Goal: Contribute content: Contribute content

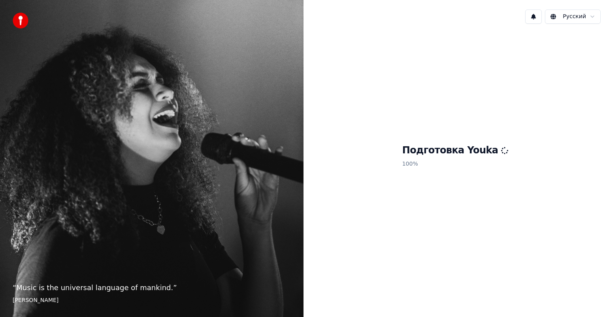
click at [64, 239] on div "“ Music is the universal language of mankind. ” [PERSON_NAME]" at bounding box center [151, 158] width 303 height 317
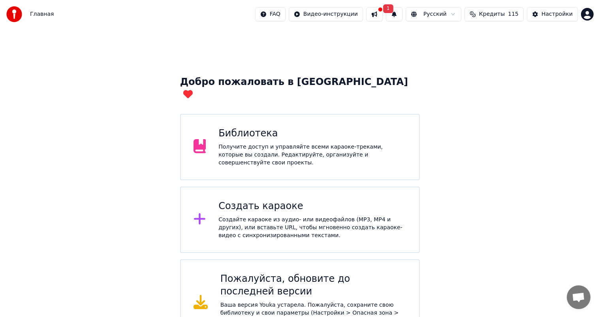
click at [377, 19] on button at bounding box center [374, 14] width 17 height 14
click at [375, 15] on button at bounding box center [374, 14] width 17 height 14
click at [383, 15] on button at bounding box center [374, 14] width 17 height 14
click at [573, 88] on div "Добро пожаловать в Youka Библиотека Получите доступ и управляйте всеми караоке-…" at bounding box center [300, 187] width 600 height 318
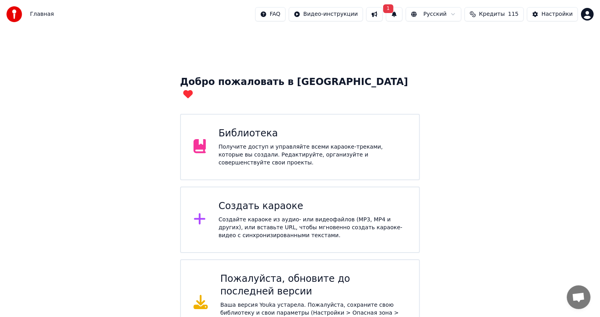
drag, startPoint x: 305, startPoint y: 4, endPoint x: 450, endPoint y: 241, distance: 277.4
click at [476, 260] on div "Добро пожаловать в Youka Библиотека Получите доступ и управляйте всеми караоке-…" at bounding box center [300, 187] width 600 height 318
click at [302, 147] on div "Получите доступ и управляйте всеми караоке-треками, которые вы создали. Редакти…" at bounding box center [312, 155] width 188 height 24
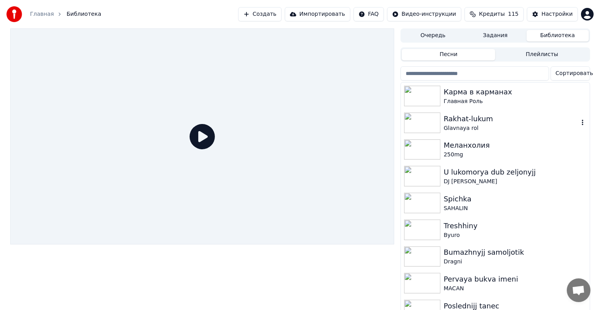
click at [512, 131] on div "Glavnaya rol" at bounding box center [511, 128] width 135 height 8
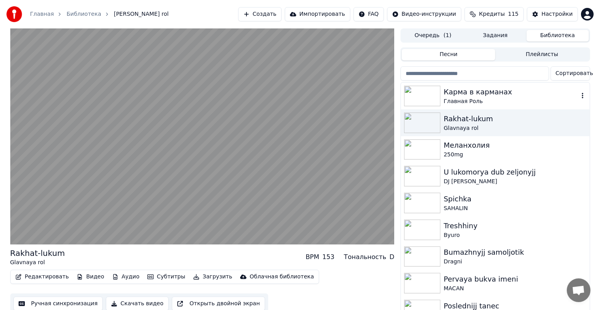
click at [485, 96] on div "Карма в карманах" at bounding box center [511, 92] width 135 height 11
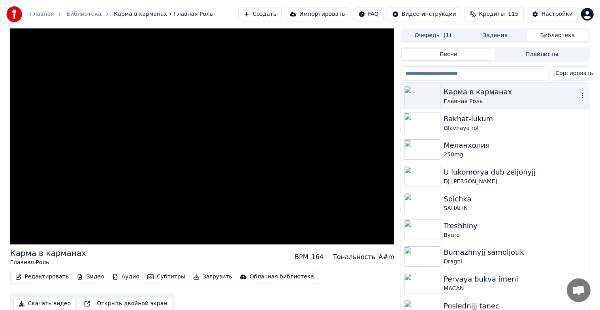
click at [485, 96] on div "Карма в карманах" at bounding box center [511, 92] width 135 height 11
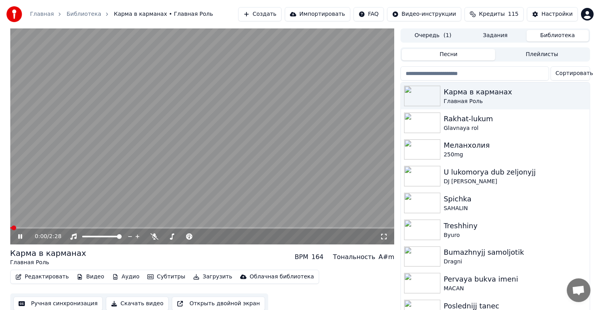
click at [384, 237] on icon at bounding box center [384, 236] width 8 height 6
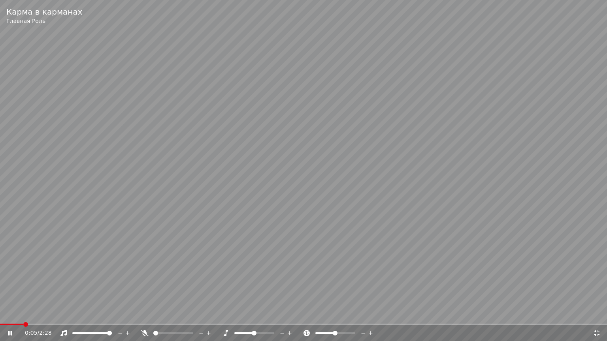
click at [388, 248] on video at bounding box center [303, 170] width 607 height 341
click at [1, 0] on div "Карма в карманах Главная Роль" at bounding box center [303, 16] width 607 height 32
click at [13, 3] on div "Карма в карманах Главная Роль" at bounding box center [303, 16] width 607 height 32
click at [595, 316] on icon at bounding box center [597, 333] width 8 height 6
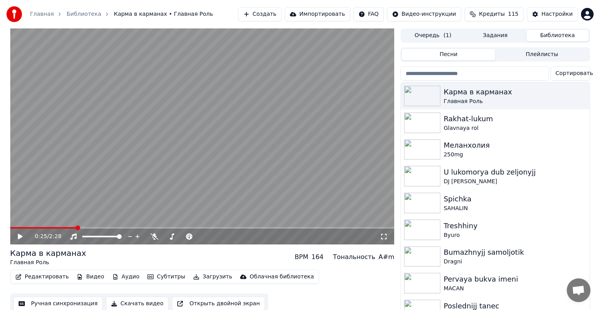
click at [109, 135] on video at bounding box center [202, 136] width 384 height 216
click at [207, 123] on video at bounding box center [202, 136] width 384 height 216
click at [229, 116] on video at bounding box center [202, 136] width 384 height 216
click at [228, 116] on video at bounding box center [202, 136] width 384 height 216
click at [181, 149] on video at bounding box center [202, 136] width 384 height 216
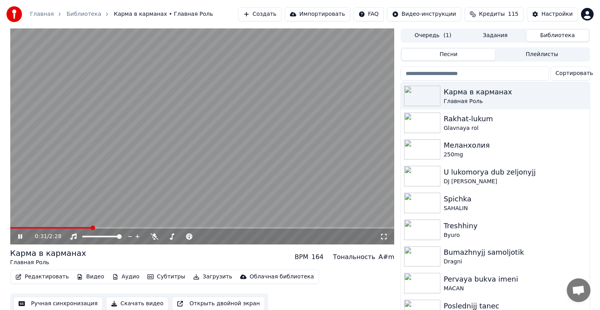
click at [144, 145] on video at bounding box center [202, 136] width 384 height 216
click at [113, 141] on video at bounding box center [202, 136] width 384 height 216
click at [383, 235] on icon at bounding box center [384, 236] width 8 height 6
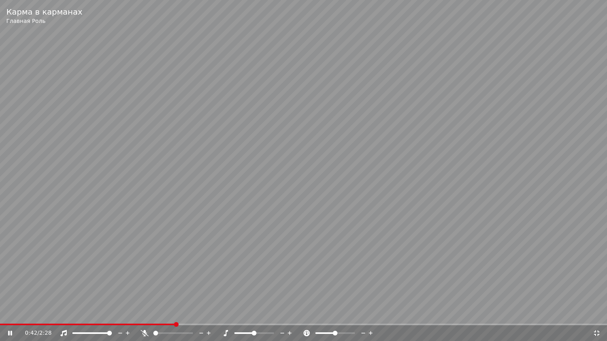
click at [595, 316] on icon at bounding box center [597, 334] width 6 height 6
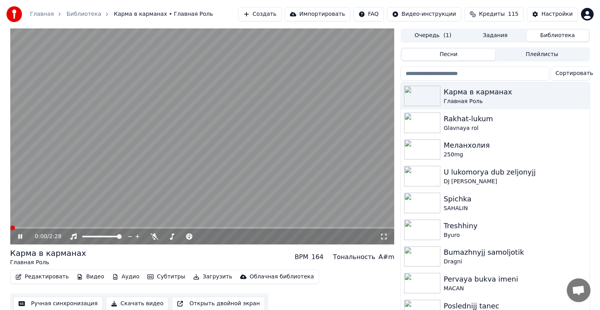
click at [10, 227] on span at bounding box center [10, 228] width 0 height 2
click at [384, 237] on icon at bounding box center [384, 236] width 8 height 6
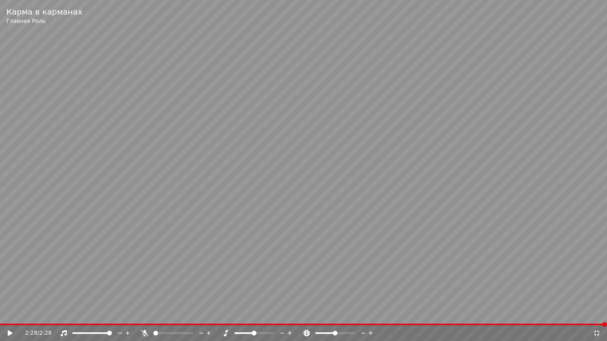
drag, startPoint x: 606, startPoint y: 94, endPoint x: 606, endPoint y: 117, distance: 22.5
click at [606, 101] on video at bounding box center [303, 170] width 607 height 341
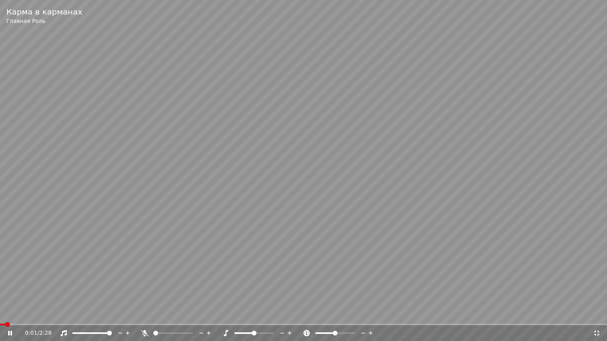
drag, startPoint x: 551, startPoint y: 107, endPoint x: 564, endPoint y: 133, distance: 28.6
click at [175, 316] on div "0:01 / 2:28" at bounding box center [303, 333] width 607 height 16
click at [563, 194] on video at bounding box center [303, 170] width 607 height 341
click at [602, 316] on div "0:04 / 2:28" at bounding box center [303, 333] width 600 height 8
click at [596, 316] on icon at bounding box center [597, 333] width 8 height 6
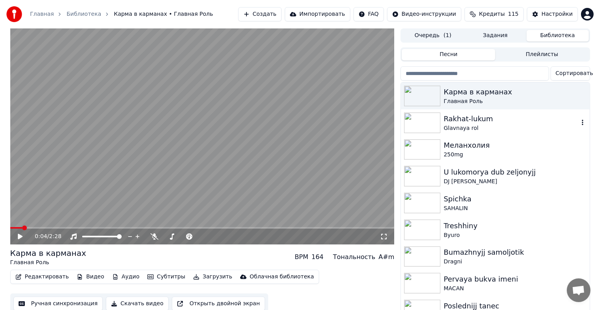
click at [477, 130] on div "Glavnaya rol" at bounding box center [511, 128] width 135 height 8
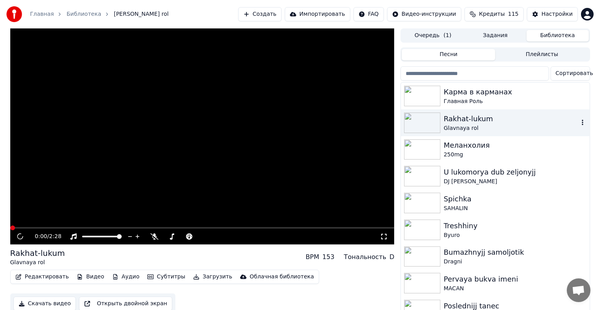
click at [477, 130] on div "Glavnaya rol" at bounding box center [511, 128] width 135 height 8
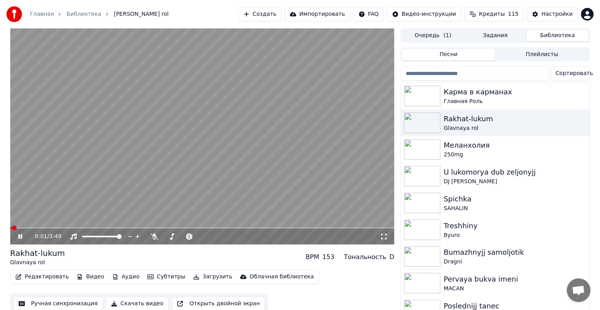
click at [382, 234] on icon at bounding box center [384, 236] width 8 height 6
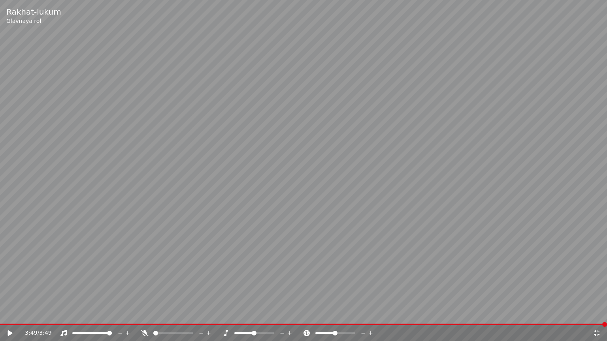
click at [596, 316] on icon at bounding box center [597, 333] width 8 height 6
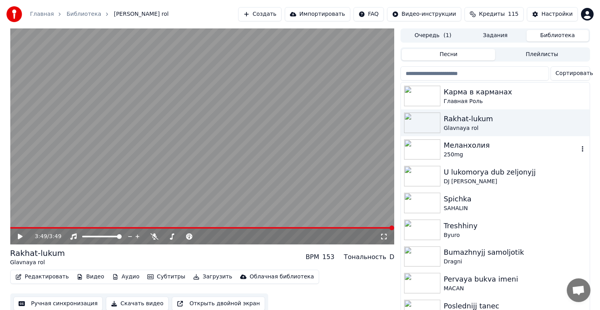
click at [424, 149] on img at bounding box center [422, 149] width 36 height 21
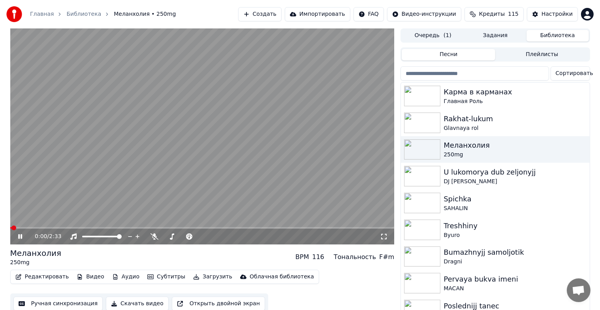
click at [386, 233] on icon at bounding box center [384, 236] width 8 height 6
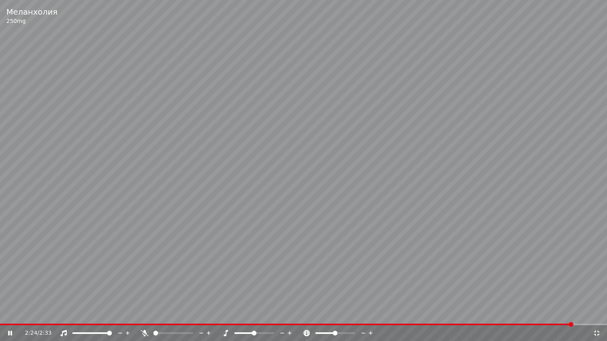
click at [594, 316] on icon at bounding box center [597, 334] width 6 height 6
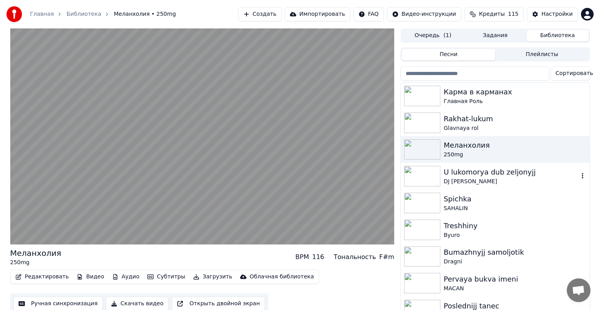
click at [418, 179] on img at bounding box center [422, 176] width 36 height 21
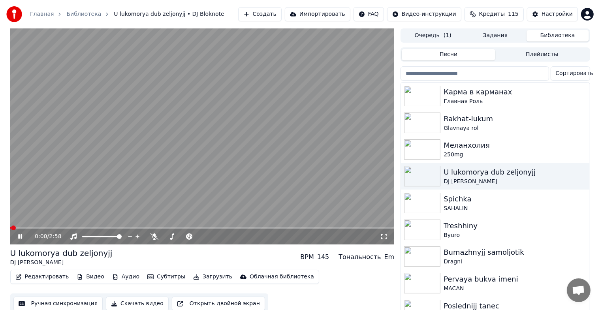
click at [382, 236] on icon at bounding box center [384, 236] width 8 height 6
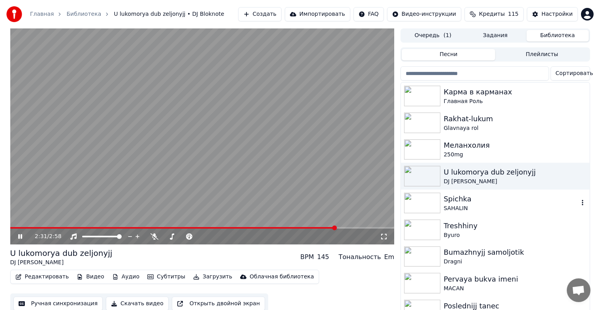
click at [417, 207] on img at bounding box center [422, 203] width 36 height 21
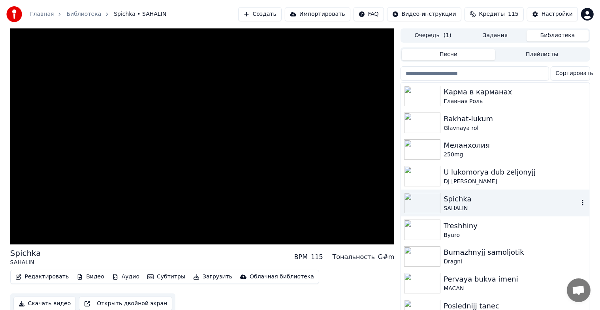
click at [417, 207] on img at bounding box center [422, 203] width 36 height 21
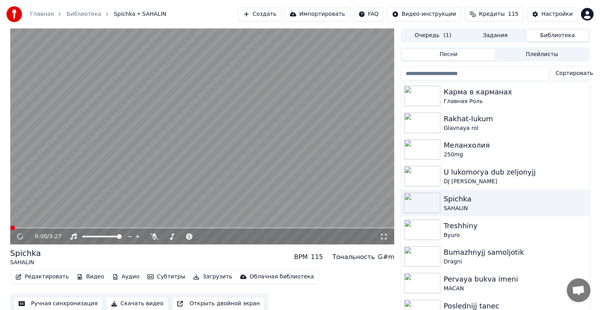
click at [381, 236] on icon at bounding box center [384, 236] width 8 height 6
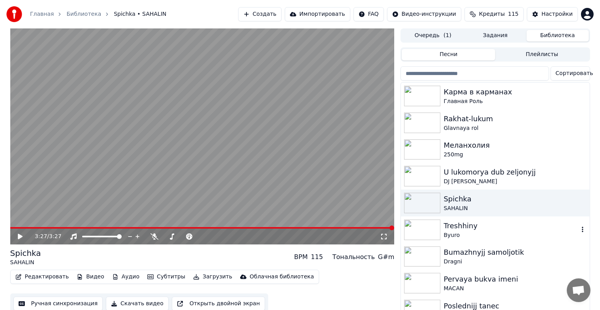
click at [414, 230] on img at bounding box center [422, 230] width 36 height 21
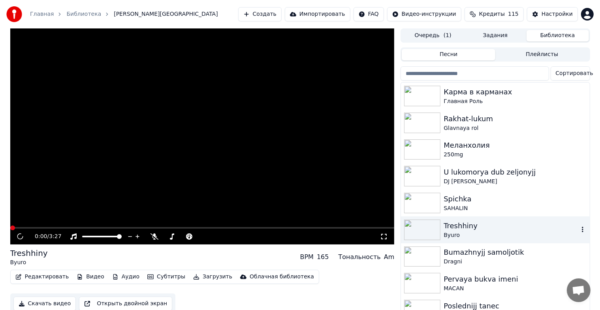
click at [414, 230] on img at bounding box center [422, 230] width 36 height 21
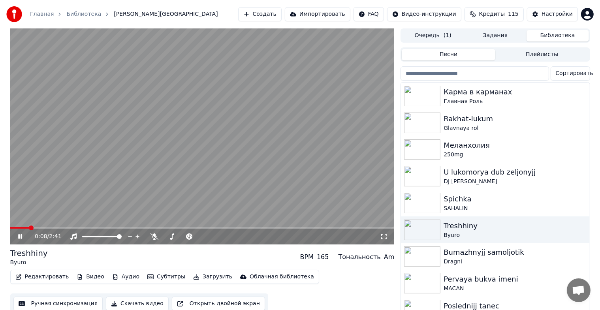
click at [382, 235] on icon at bounding box center [384, 237] width 6 height 6
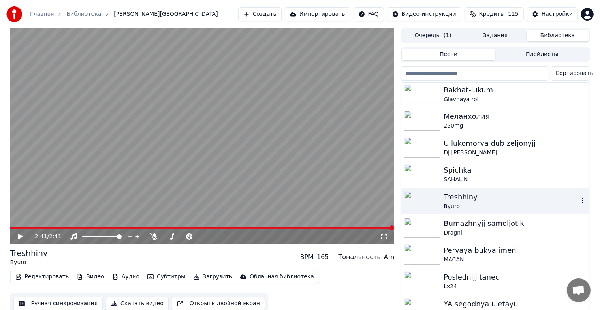
scroll to position [40, 0]
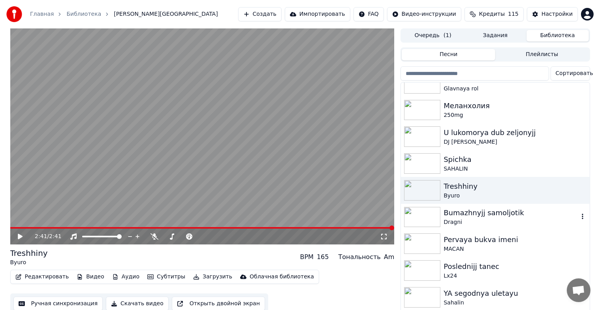
click at [434, 213] on img at bounding box center [422, 217] width 36 height 21
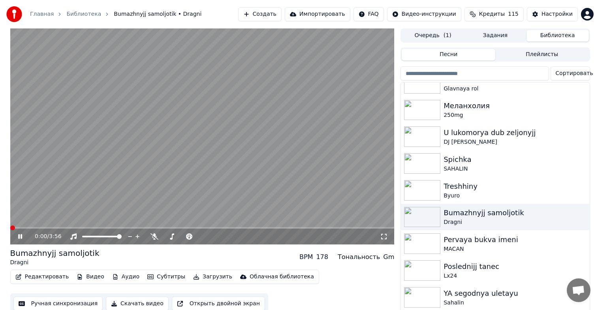
click at [381, 235] on icon at bounding box center [384, 237] width 6 height 6
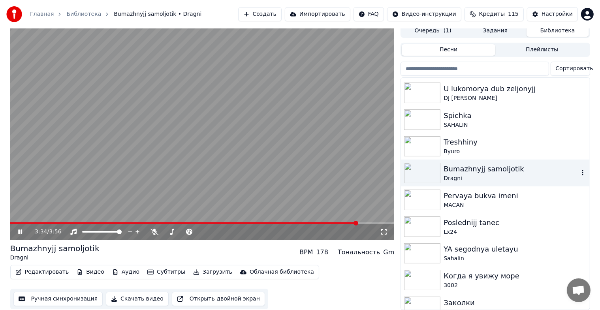
scroll to position [119, 0]
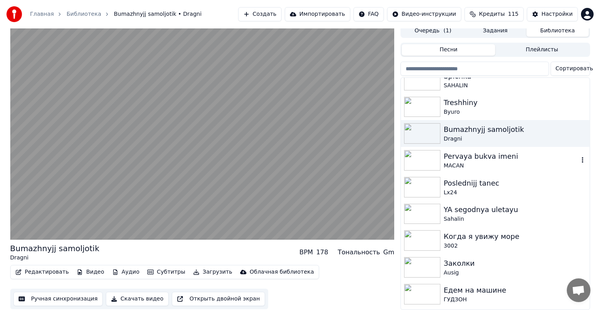
click at [415, 152] on img at bounding box center [422, 160] width 36 height 21
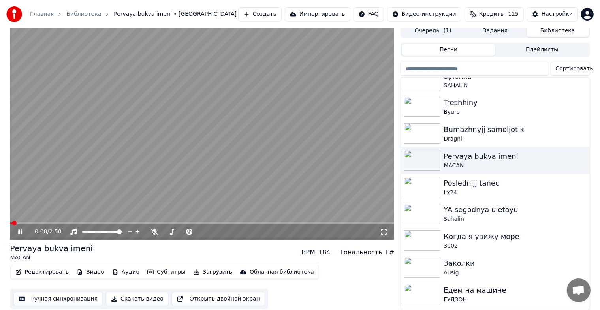
click at [386, 229] on icon at bounding box center [384, 232] width 8 height 6
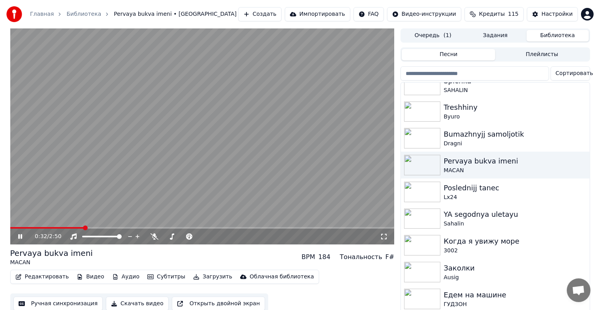
click at [153, 35] on video at bounding box center [202, 136] width 384 height 216
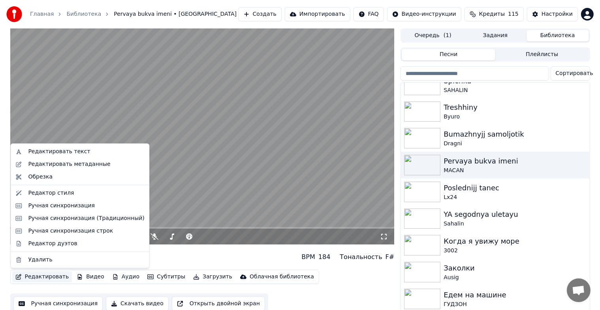
click at [30, 278] on button "Редактировать" at bounding box center [42, 276] width 60 height 11
click at [73, 149] on div "Редактировать текст" at bounding box center [59, 152] width 62 height 8
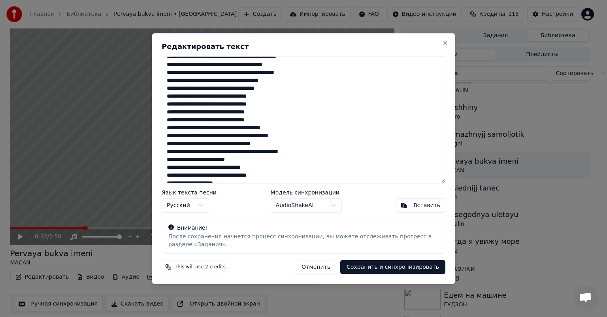
scroll to position [220, 0]
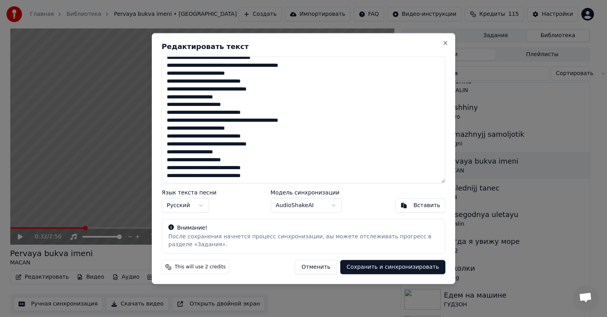
drag, startPoint x: 166, startPoint y: 60, endPoint x: 354, endPoint y: 204, distance: 236.7
click at [353, 207] on div "Редактировать текст Язык текста песни Русский Модель синхронизации AudioShakeAI…" at bounding box center [303, 158] width 303 height 251
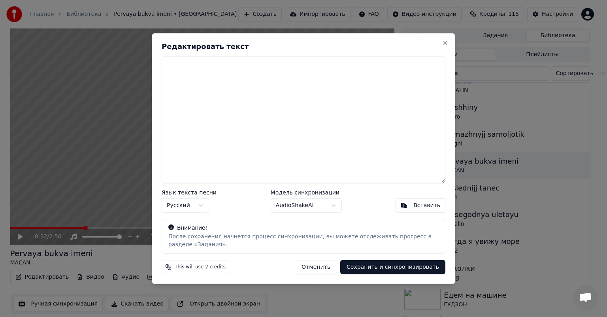
scroll to position [0, 0]
click at [242, 102] on textarea at bounding box center [304, 119] width 284 height 127
paste textarea "**********"
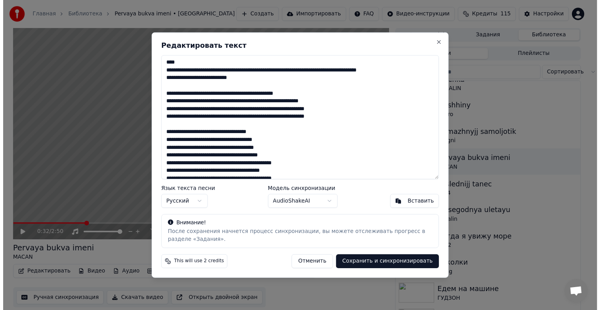
scroll to position [153, 0]
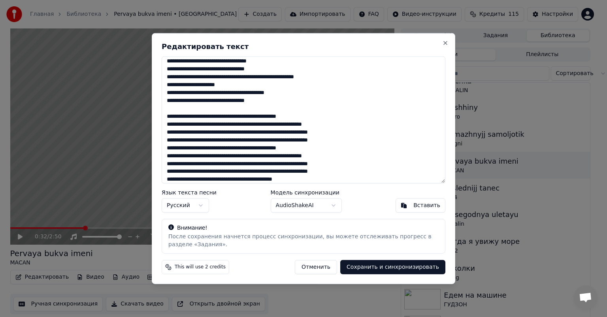
type textarea "**********"
click at [372, 265] on button "Сохранить и синхронизировать" at bounding box center [392, 267] width 105 height 14
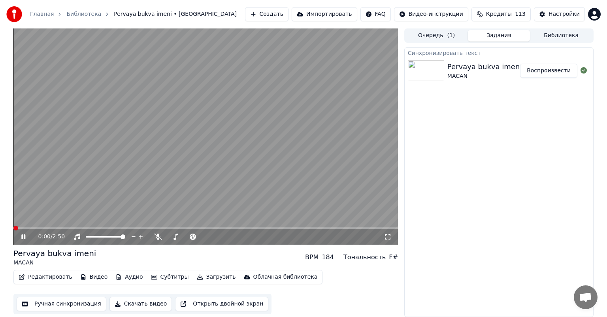
click at [13, 227] on span at bounding box center [13, 228] width 0 height 2
drag, startPoint x: 387, startPoint y: 238, endPoint x: 387, endPoint y: 246, distance: 8.7
click at [387, 237] on icon at bounding box center [388, 236] width 8 height 6
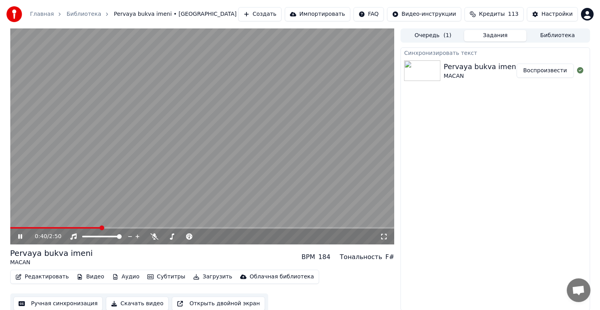
click at [566, 38] on button "Библиотека" at bounding box center [558, 35] width 62 height 11
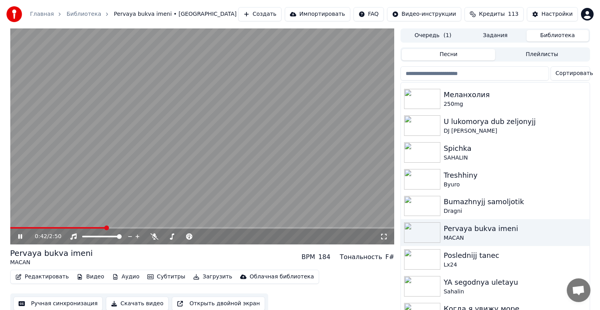
scroll to position [79, 0]
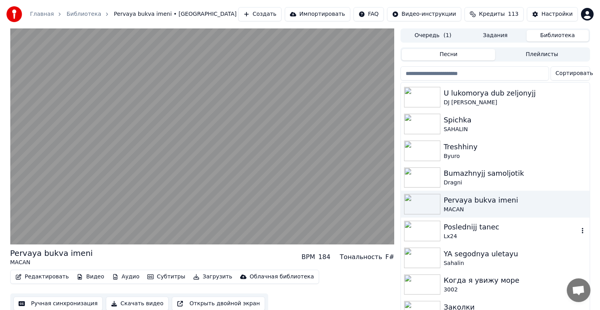
click at [416, 230] on img at bounding box center [422, 231] width 36 height 21
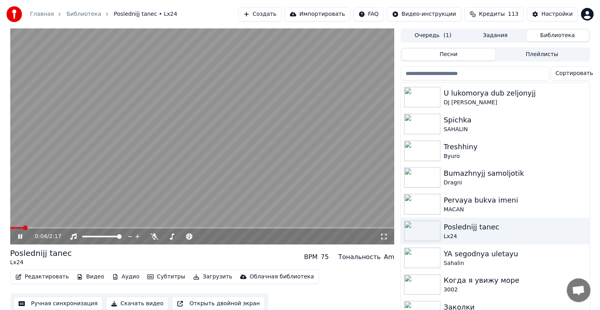
click at [381, 237] on icon at bounding box center [384, 236] width 8 height 6
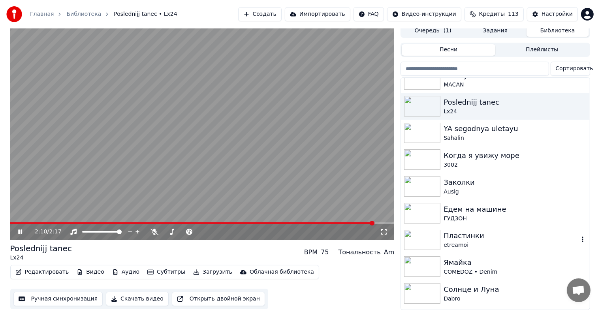
scroll to position [237, 0]
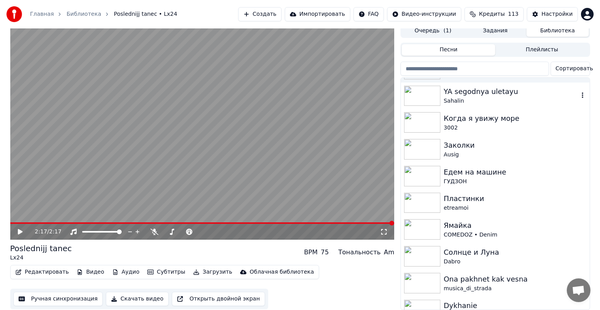
click at [422, 94] on img at bounding box center [422, 96] width 36 height 21
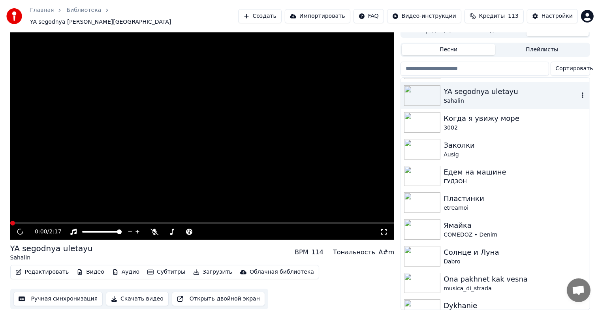
click at [422, 94] on img at bounding box center [422, 95] width 36 height 21
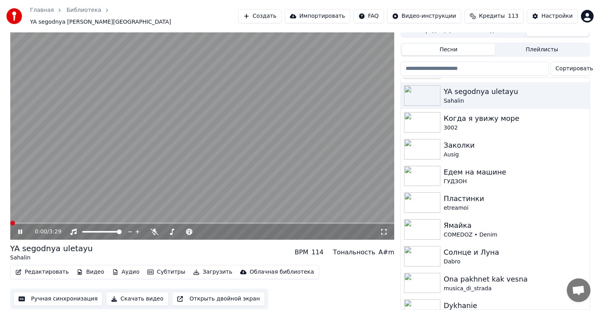
click at [384, 229] on icon at bounding box center [384, 232] width 8 height 6
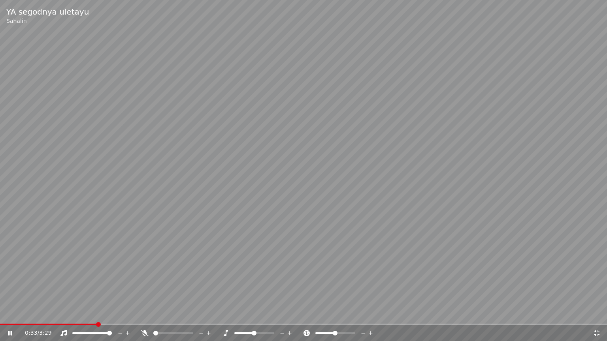
click at [12, 316] on video at bounding box center [303, 170] width 607 height 341
click at [8, 316] on div "0:33 / 3:29" at bounding box center [303, 333] width 607 height 16
click at [9, 316] on span at bounding box center [4, 325] width 9 height 2
click at [10, 316] on span at bounding box center [11, 324] width 5 height 5
click at [10, 316] on div "0:03 / 3:29" at bounding box center [303, 333] width 600 height 8
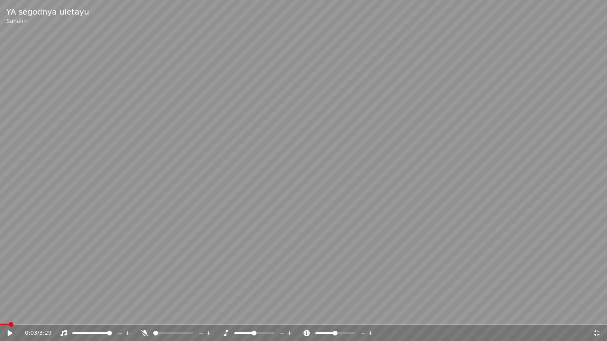
click at [11, 316] on icon at bounding box center [10, 334] width 5 height 6
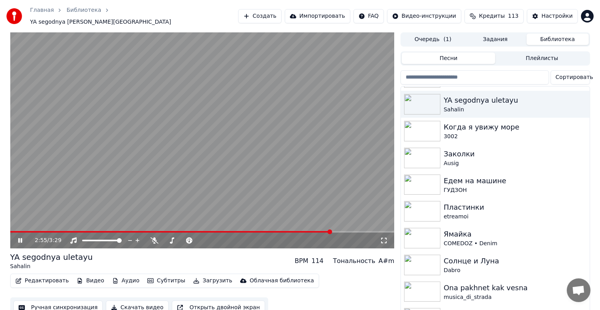
click at [1, 231] on div "2:55 / 3:29 YA segodnya uletayu Sahalin BPM 114 Тональность A#m Редактировать В…" at bounding box center [300, 175] width 600 height 286
click at [424, 126] on img at bounding box center [422, 131] width 36 height 21
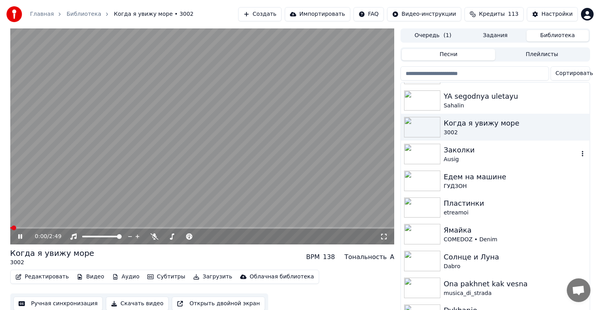
click at [412, 160] on img at bounding box center [422, 154] width 36 height 21
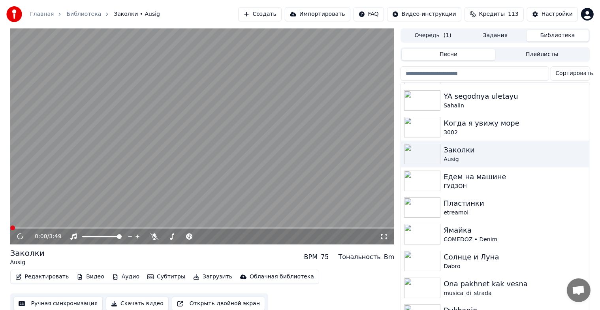
drag, startPoint x: 385, startPoint y: 236, endPoint x: 384, endPoint y: 244, distance: 8.0
click at [384, 235] on icon at bounding box center [384, 236] width 8 height 6
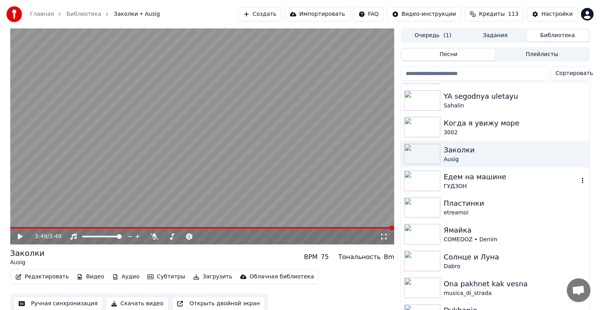
click at [433, 181] on img at bounding box center [422, 181] width 36 height 21
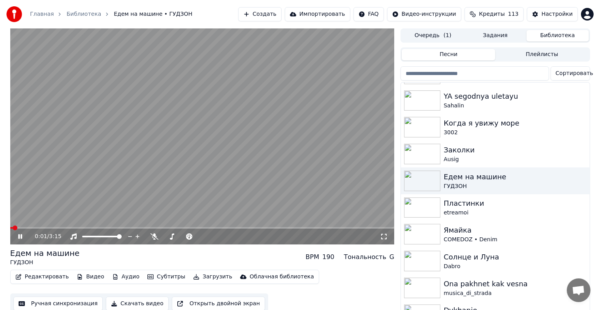
click at [386, 236] on icon at bounding box center [384, 236] width 8 height 6
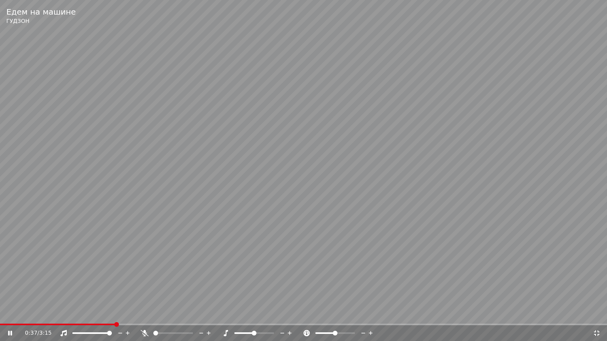
click at [28, 316] on video at bounding box center [303, 170] width 607 height 341
click at [24, 316] on span at bounding box center [12, 325] width 25 height 2
click at [1, 316] on span at bounding box center [1, 325] width 3 height 2
click at [12, 316] on icon at bounding box center [15, 333] width 19 height 6
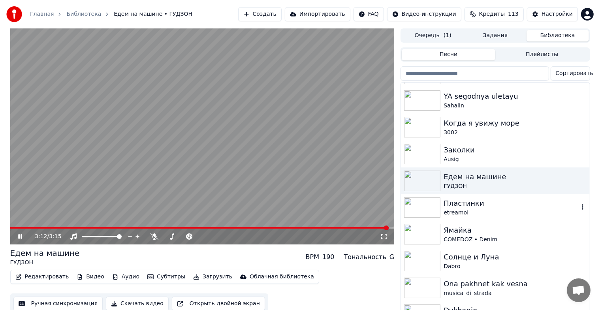
click at [424, 202] on img at bounding box center [422, 208] width 36 height 21
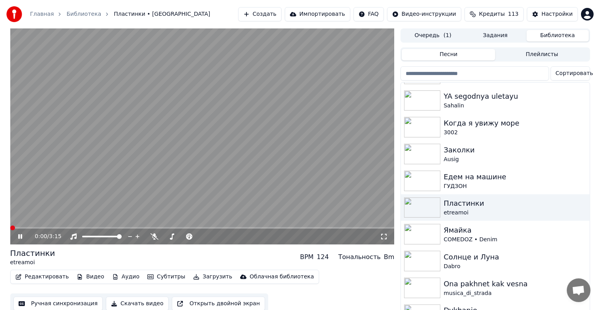
click at [382, 234] on icon at bounding box center [384, 237] width 6 height 6
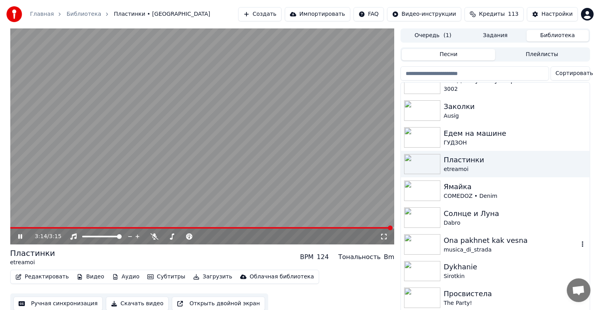
scroll to position [316, 0]
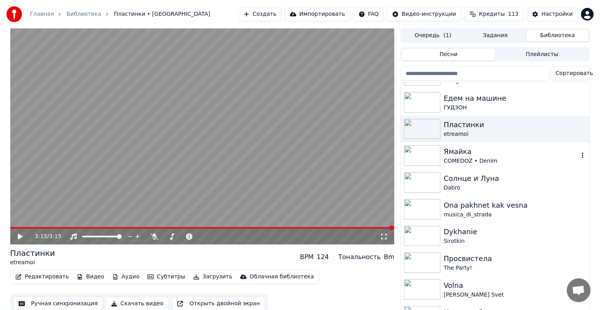
click at [421, 161] on img at bounding box center [422, 155] width 36 height 21
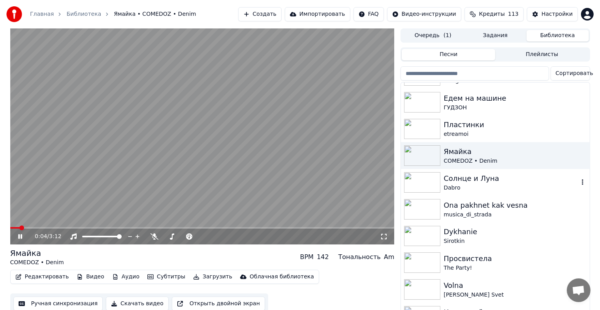
click at [435, 176] on img at bounding box center [422, 182] width 36 height 21
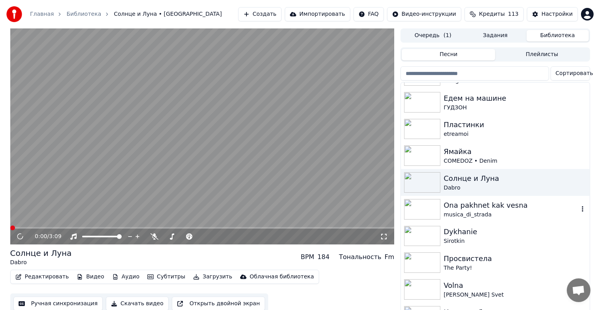
click at [433, 206] on img at bounding box center [422, 209] width 36 height 21
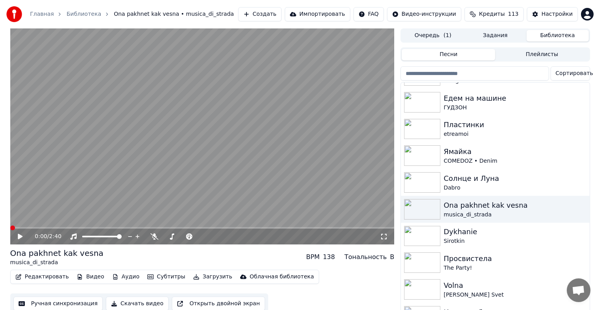
click at [385, 237] on icon at bounding box center [384, 236] width 8 height 6
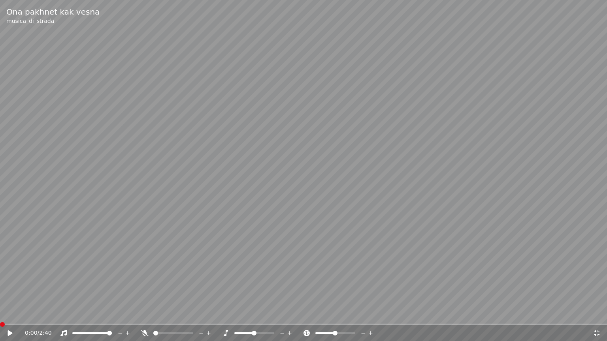
click at [10, 316] on icon at bounding box center [10, 334] width 5 height 6
click at [0, 316] on span at bounding box center [0, 325] width 0 height 2
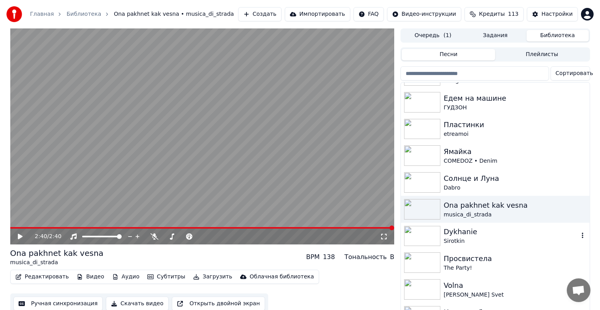
click at [422, 235] on img at bounding box center [422, 236] width 36 height 21
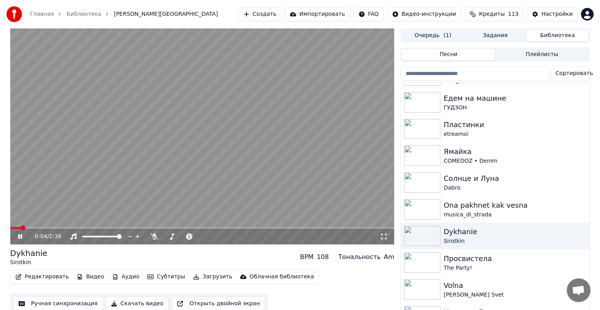
click at [383, 236] on icon at bounding box center [384, 236] width 8 height 6
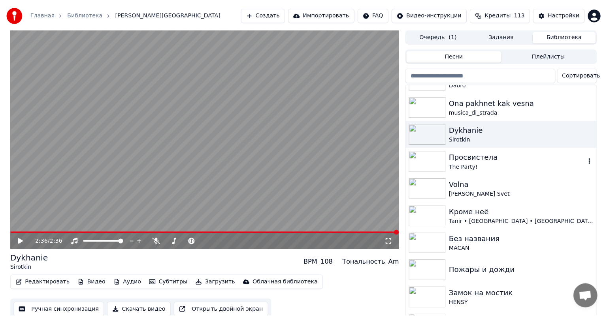
scroll to position [435, 0]
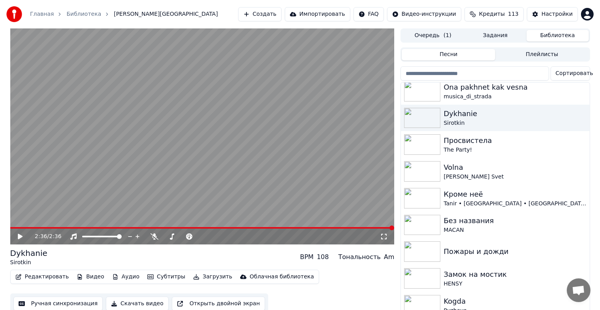
click at [263, 11] on button "Создать" at bounding box center [259, 14] width 43 height 14
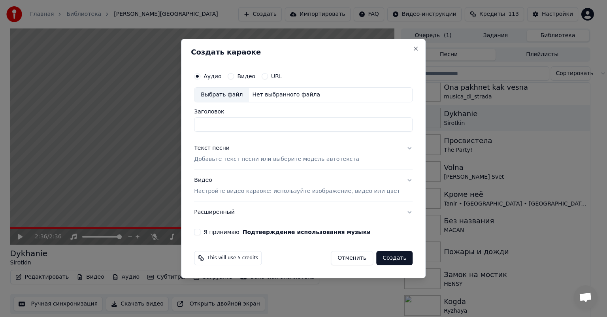
click at [245, 95] on div "Выбрать файл" at bounding box center [221, 95] width 55 height 14
type input "**********"
drag, startPoint x: 208, startPoint y: 231, endPoint x: 220, endPoint y: 228, distance: 12.1
click at [200, 231] on button "Я принимаю Подтверждение использования музыки" at bounding box center [197, 232] width 6 height 6
click at [378, 258] on button "Создать" at bounding box center [394, 258] width 36 height 14
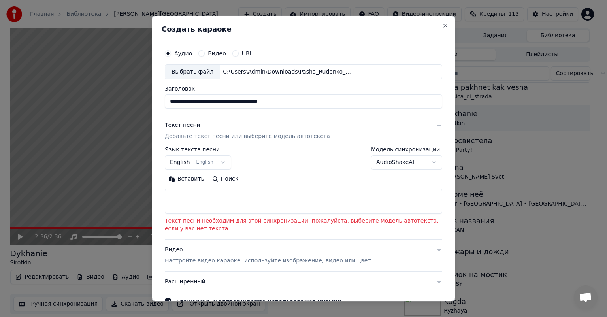
drag, startPoint x: 216, startPoint y: 170, endPoint x: 220, endPoint y: 170, distance: 4.0
click at [220, 170] on div "**********" at bounding box center [303, 180] width 277 height 67
click at [218, 162] on button "English English" at bounding box center [198, 162] width 66 height 14
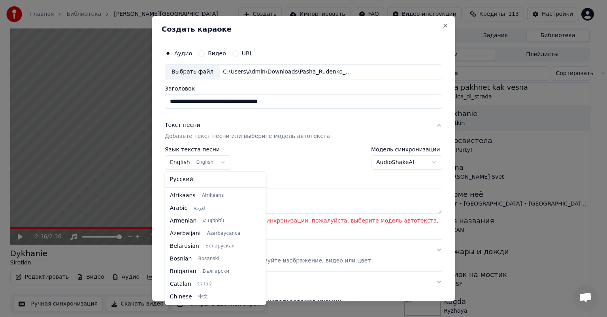
scroll to position [63, 0]
select select "**"
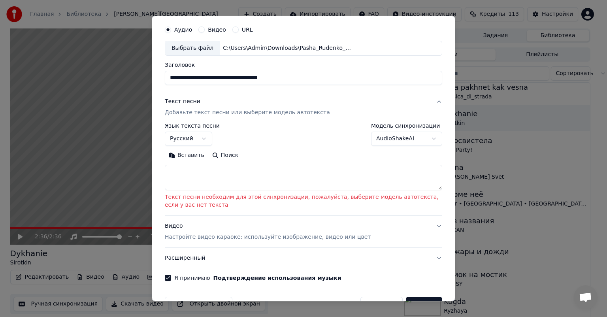
scroll to position [47, 0]
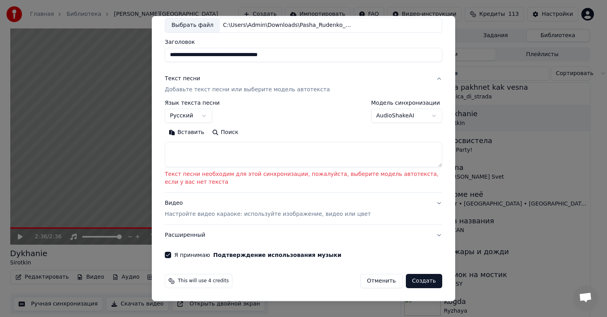
click at [243, 156] on textarea at bounding box center [303, 154] width 277 height 25
paste textarea "**********"
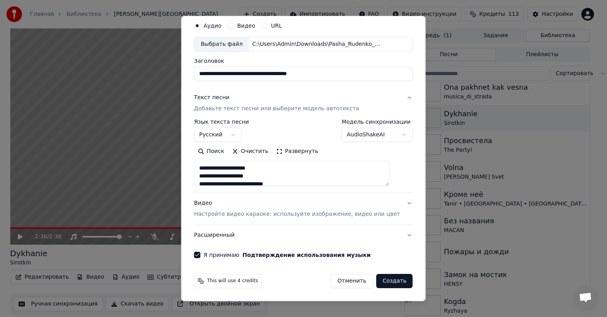
scroll to position [28, 0]
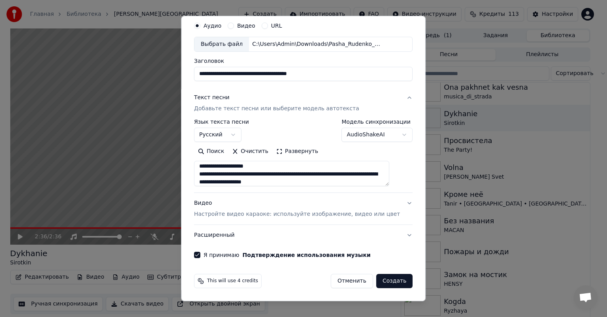
type textarea "**********"
click at [376, 280] on button "Создать" at bounding box center [394, 281] width 36 height 14
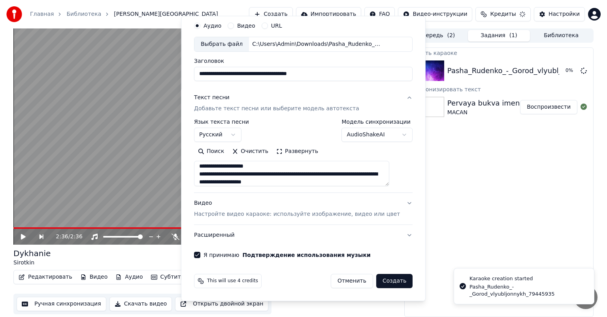
click at [322, 183] on textarea "**********" at bounding box center [291, 173] width 195 height 25
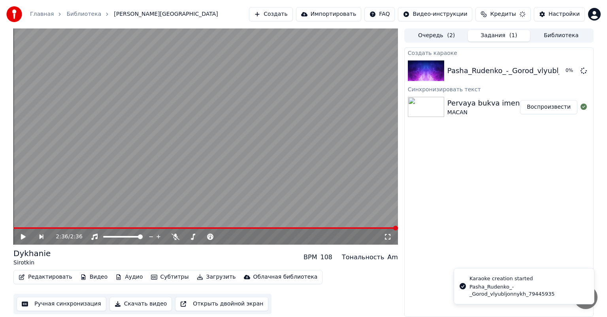
scroll to position [0, 0]
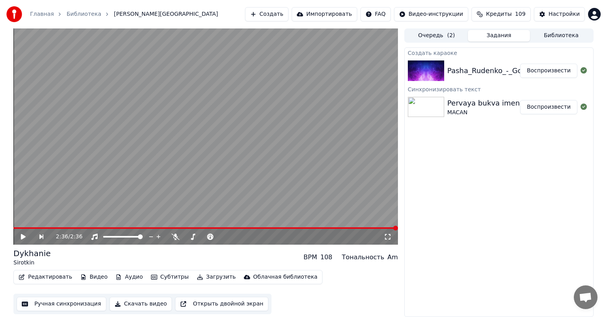
click at [482, 62] on div "Pasha_Rudenko_-_Gorod_vlyubljonnykh_79445935 Воспроизвести" at bounding box center [498, 70] width 188 height 27
click at [566, 36] on button "Библиотека" at bounding box center [561, 35] width 62 height 11
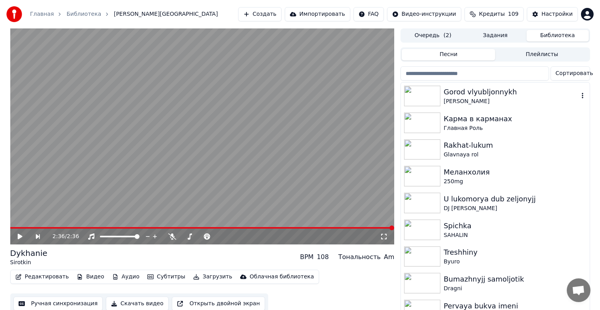
click at [423, 100] on img at bounding box center [422, 96] width 36 height 21
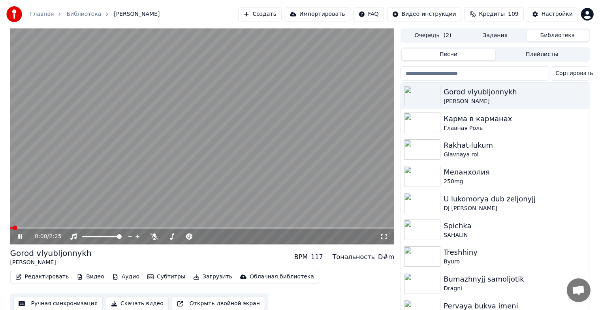
click at [19, 237] on icon at bounding box center [20, 236] width 4 height 5
click at [19, 277] on icon "button" at bounding box center [18, 277] width 6 height 6
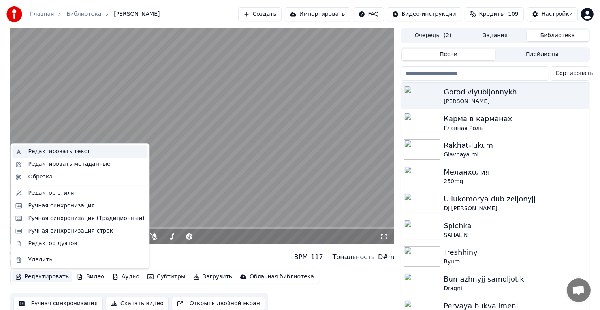
click at [57, 154] on div "Редактировать текст" at bounding box center [59, 152] width 62 height 8
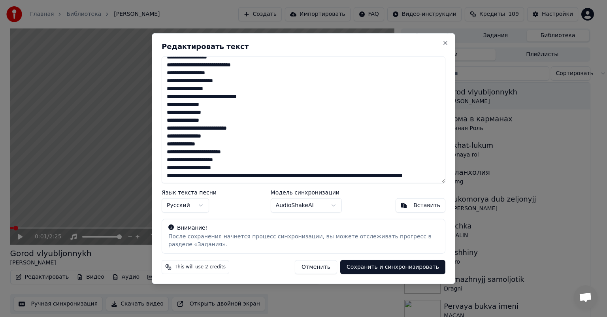
scroll to position [141, 0]
drag, startPoint x: 166, startPoint y: 166, endPoint x: 211, endPoint y: 175, distance: 46.7
click at [211, 175] on textarea "**********" at bounding box center [304, 119] width 284 height 127
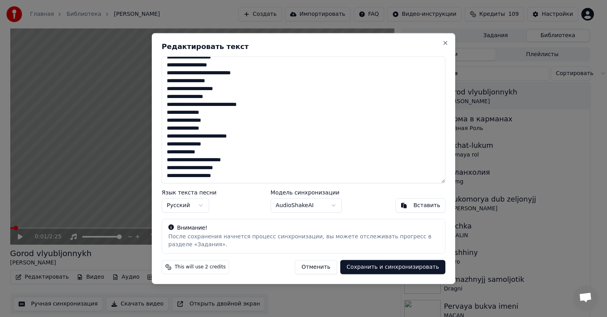
scroll to position [125, 0]
type textarea "**********"
click at [392, 263] on button "Сохранить и синхронизировать" at bounding box center [392, 267] width 105 height 14
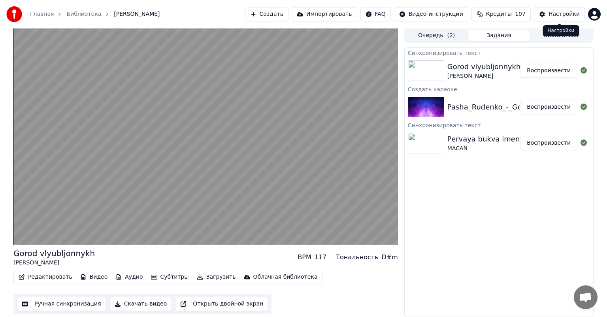
click at [557, 36] on div "Настройки Настройки" at bounding box center [561, 30] width 36 height 11
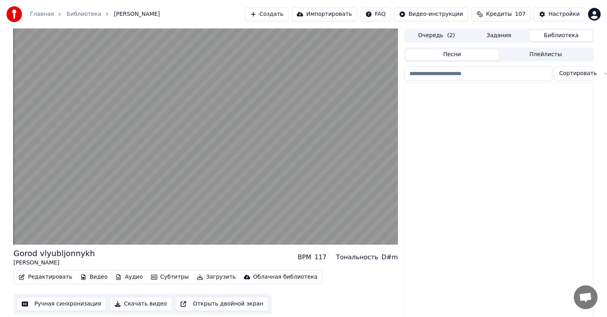
click at [550, 38] on button "Библиотека" at bounding box center [561, 35] width 62 height 11
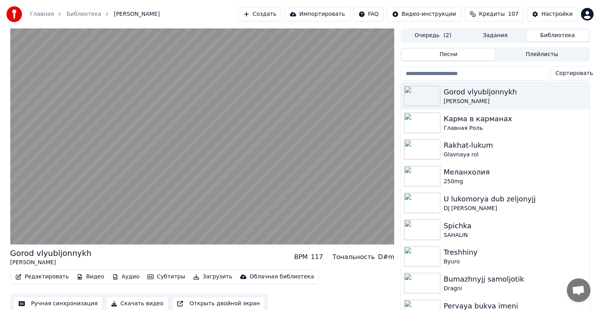
click at [262, 13] on button "Создать" at bounding box center [259, 14] width 43 height 14
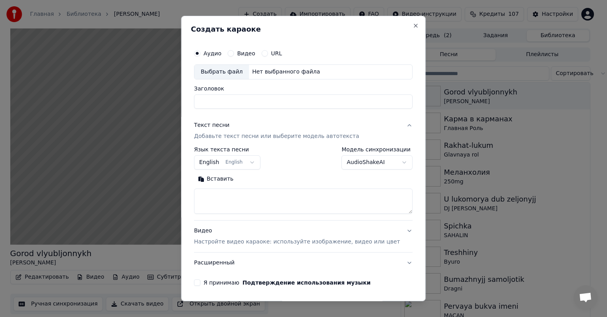
click at [265, 73] on div "Нет выбранного файла" at bounding box center [286, 72] width 74 height 8
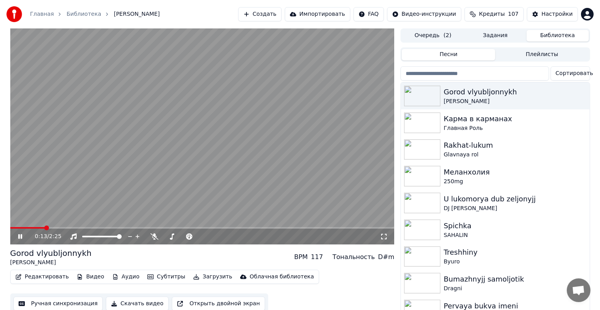
click at [23, 234] on icon at bounding box center [26, 236] width 19 height 6
click at [269, 11] on button "Создать" at bounding box center [259, 14] width 43 height 14
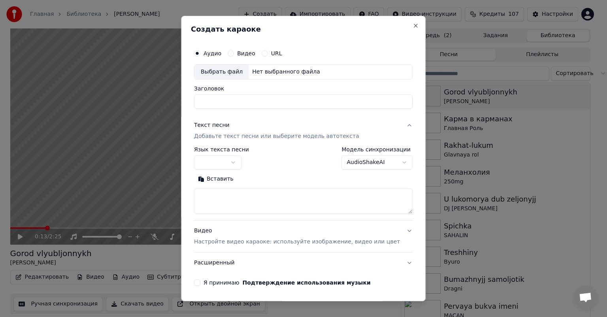
click at [216, 71] on div "Выбрать файл" at bounding box center [221, 72] width 55 height 14
type input "**********"
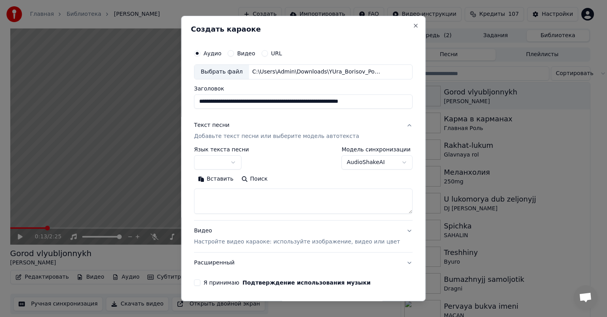
scroll to position [28, 0]
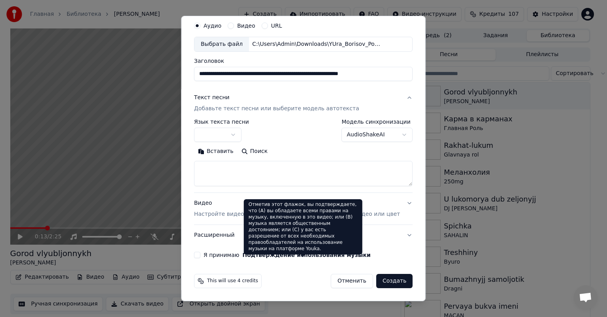
click at [245, 165] on textarea at bounding box center [303, 173] width 218 height 25
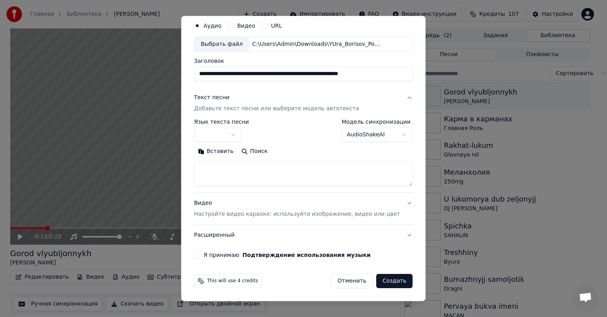
type textarea "*"
paste textarea "**********"
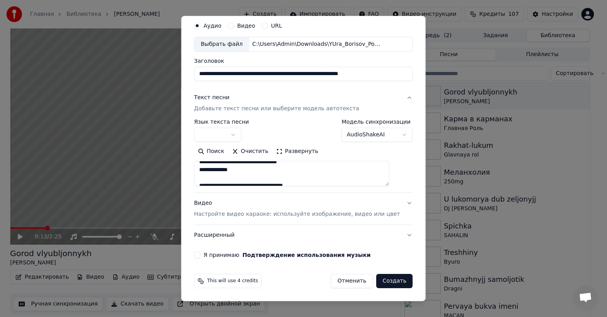
scroll to position [40, 0]
type textarea "**********"
click at [376, 282] on button "Создать" at bounding box center [394, 281] width 36 height 14
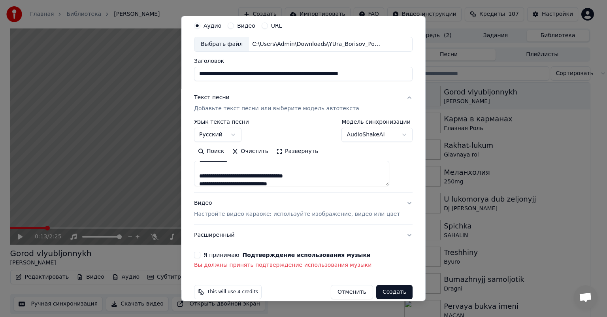
click at [200, 256] on button "Я принимаю Подтверждение использования музыки" at bounding box center [197, 255] width 6 height 6
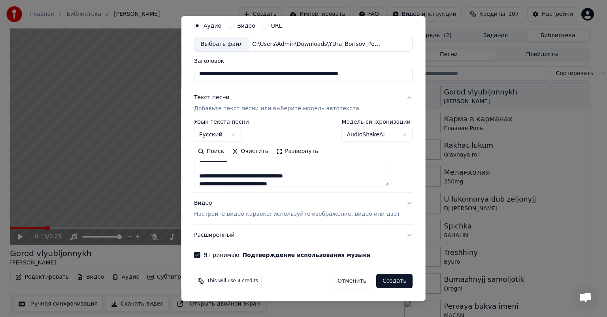
click at [376, 281] on button "Создать" at bounding box center [394, 281] width 36 height 14
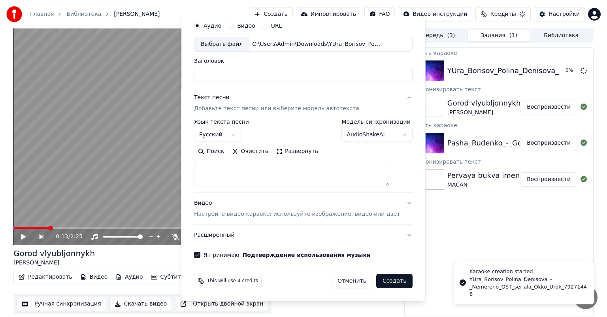
select select
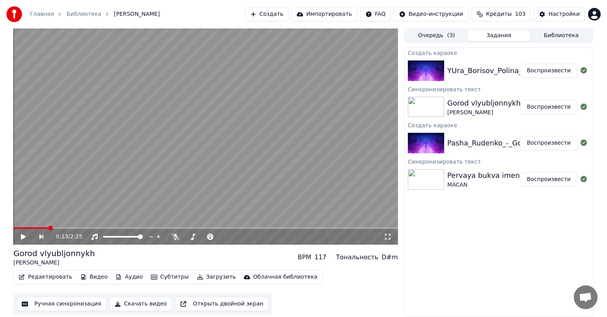
drag, startPoint x: 429, startPoint y: 244, endPoint x: 458, endPoint y: 248, distance: 29.2
click at [458, 248] on div "Создать караоке YUra_Borisov_Polina_Denisova_-_Nemereno_OST_seriala_Okko_Urok_7…" at bounding box center [498, 181] width 189 height 269
click at [267, 5] on div "Главная Библиотека Gorod vlyubljonnykh • [PERSON_NAME] Создать Импортировать FA…" at bounding box center [303, 14] width 607 height 28
click at [271, 8] on button "Создать" at bounding box center [266, 14] width 43 height 14
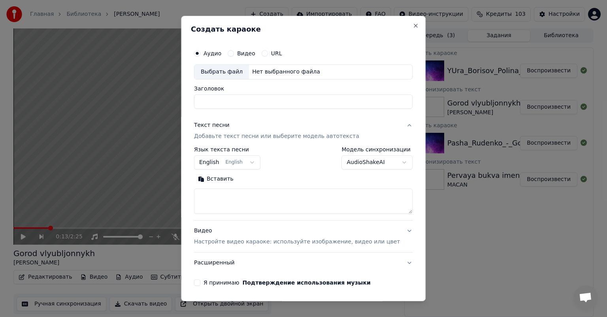
click at [238, 70] on div "Выбрать файл" at bounding box center [221, 72] width 55 height 14
type input "**********"
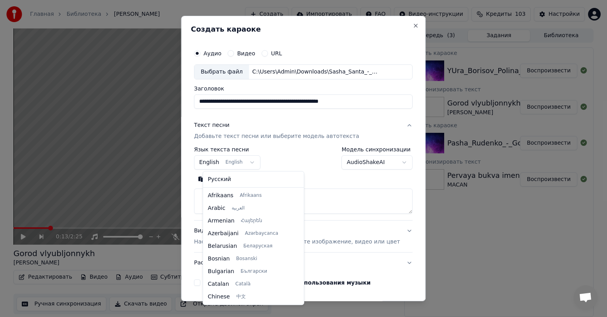
click at [257, 164] on body "Главная Библиотека Gorod vlyubljonnykh • [PERSON_NAME] Создать Импортировать FA…" at bounding box center [303, 158] width 607 height 317
select select "**"
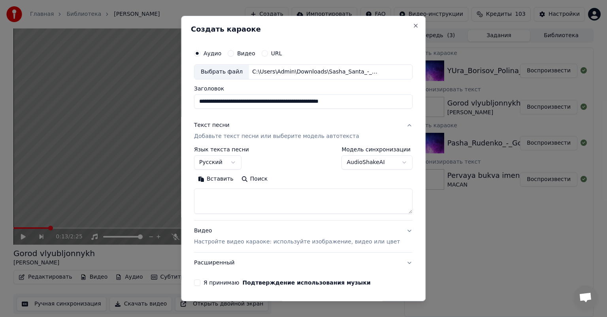
click at [241, 201] on textarea at bounding box center [303, 200] width 218 height 25
paste textarea "**********"
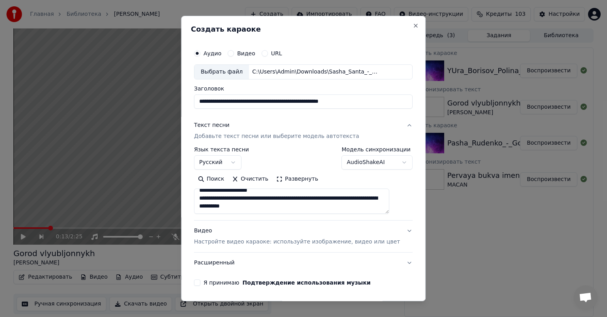
scroll to position [479, 0]
drag, startPoint x: 208, startPoint y: 202, endPoint x: 280, endPoint y: 215, distance: 73.1
click at [280, 215] on div "**********" at bounding box center [303, 183] width 218 height 73
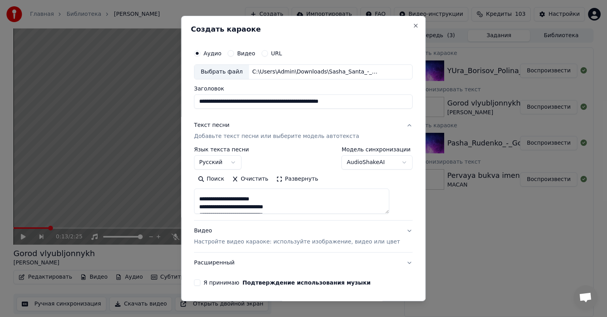
scroll to position [0, 0]
click at [231, 195] on textarea at bounding box center [291, 200] width 195 height 25
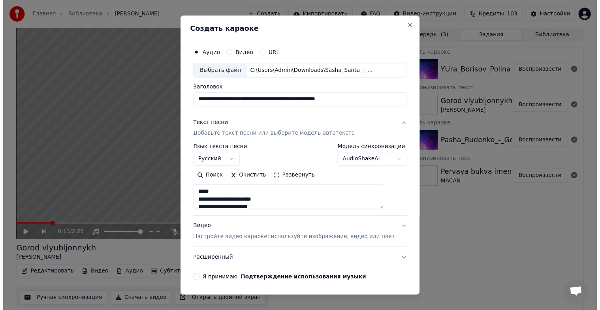
scroll to position [28, 0]
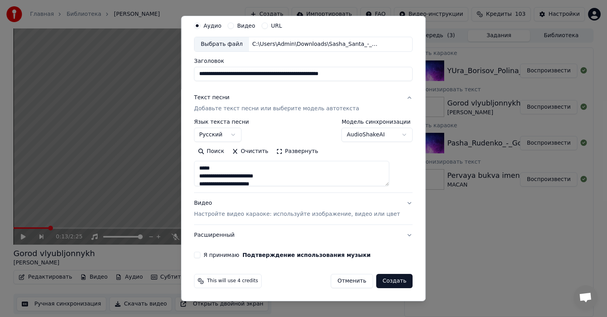
type textarea "**********"
click at [210, 259] on div "**********" at bounding box center [303, 138] width 225 height 246
click at [209, 258] on div "**********" at bounding box center [303, 138] width 225 height 246
click at [208, 252] on div "Я принимаю Подтверждение использования музыки" at bounding box center [303, 255] width 218 height 6
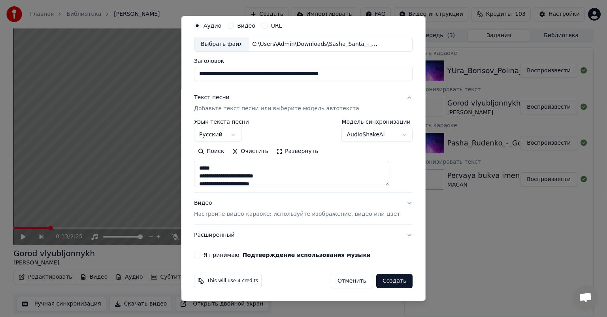
click at [200, 254] on button "Я принимаю Подтверждение использования музыки" at bounding box center [197, 255] width 6 height 6
click at [376, 277] on button "Создать" at bounding box center [394, 281] width 36 height 14
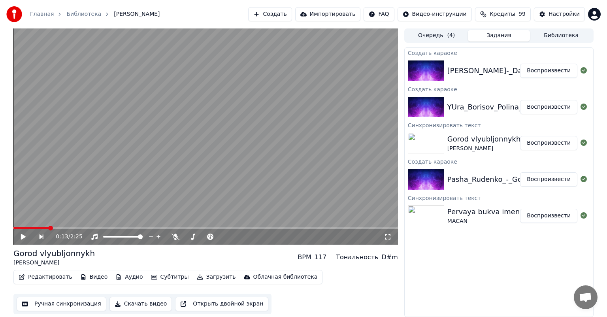
click at [557, 34] on button "Библиотека" at bounding box center [561, 35] width 62 height 11
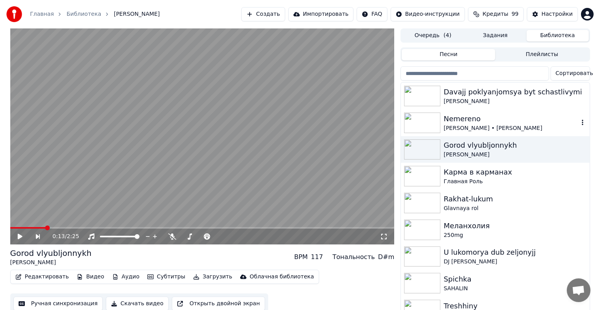
click at [417, 120] on img at bounding box center [422, 123] width 36 height 21
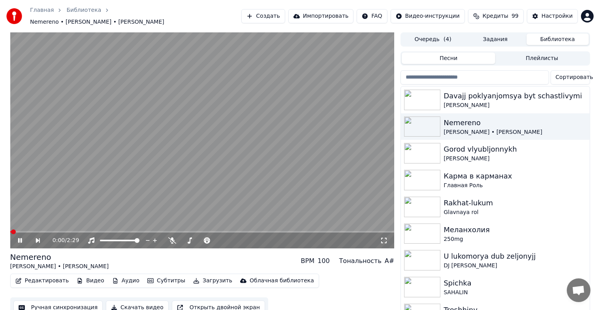
click at [384, 237] on div "0:00 / 2:29" at bounding box center [202, 241] width 378 height 8
click at [387, 237] on icon at bounding box center [384, 240] width 8 height 6
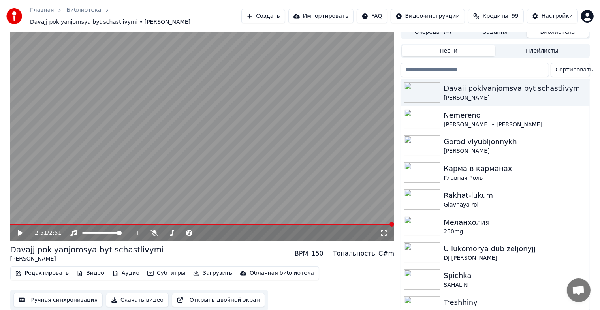
scroll to position [9, 0]
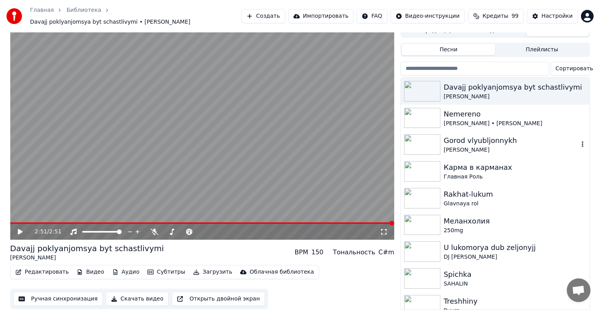
click at [416, 139] on img at bounding box center [422, 144] width 36 height 21
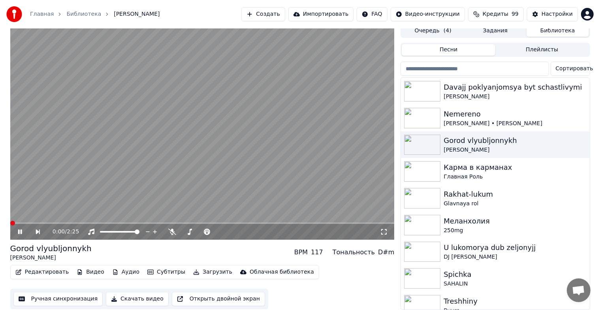
click at [384, 229] on icon at bounding box center [384, 232] width 8 height 6
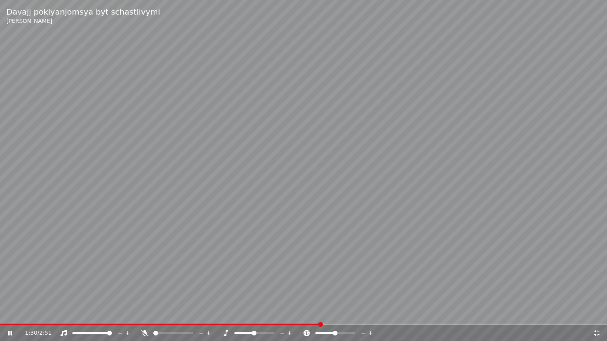
drag, startPoint x: 320, startPoint y: 131, endPoint x: 325, endPoint y: 128, distance: 5.7
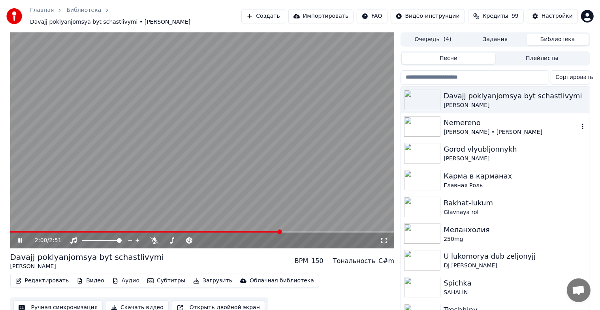
click at [420, 125] on img at bounding box center [422, 127] width 36 height 21
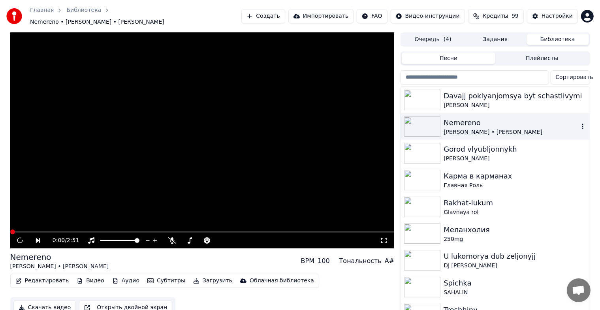
click at [420, 125] on img at bounding box center [422, 127] width 36 height 21
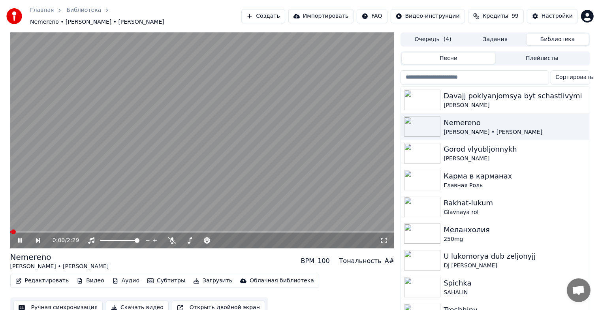
click at [384, 237] on icon at bounding box center [384, 240] width 8 height 6
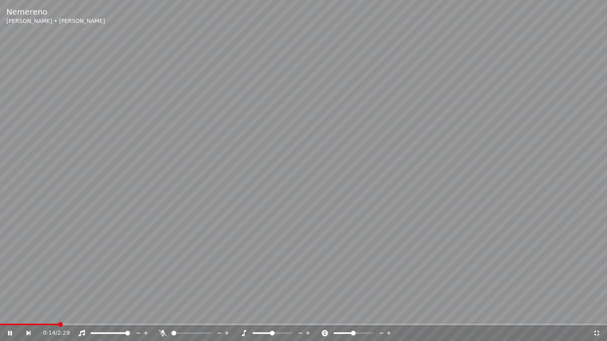
click at [4, 316] on video at bounding box center [303, 170] width 607 height 341
click at [3, 316] on span at bounding box center [30, 325] width 60 height 2
click at [9, 316] on icon at bounding box center [10, 334] width 5 height 6
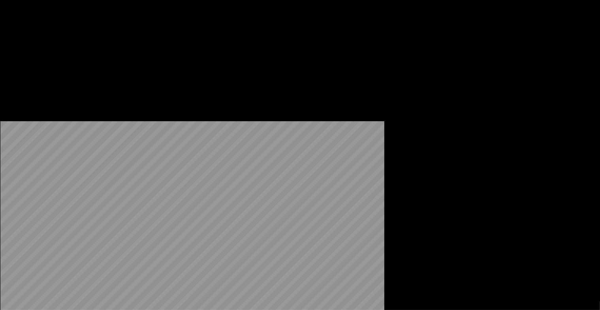
scroll to position [751, 0]
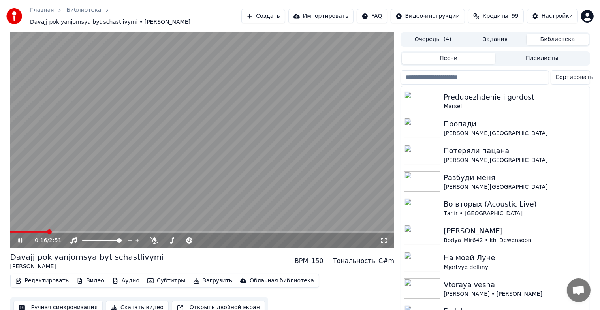
click at [20, 237] on icon at bounding box center [26, 240] width 19 height 6
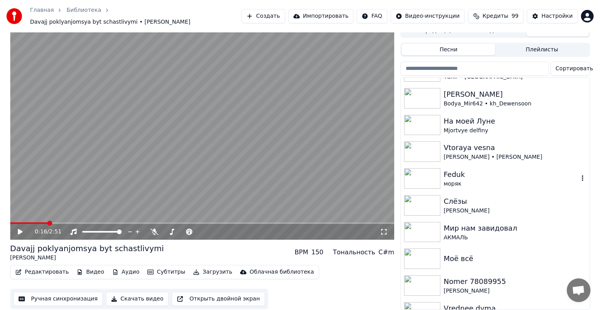
scroll to position [839, 0]
